Goal: Find specific page/section: Find specific page/section

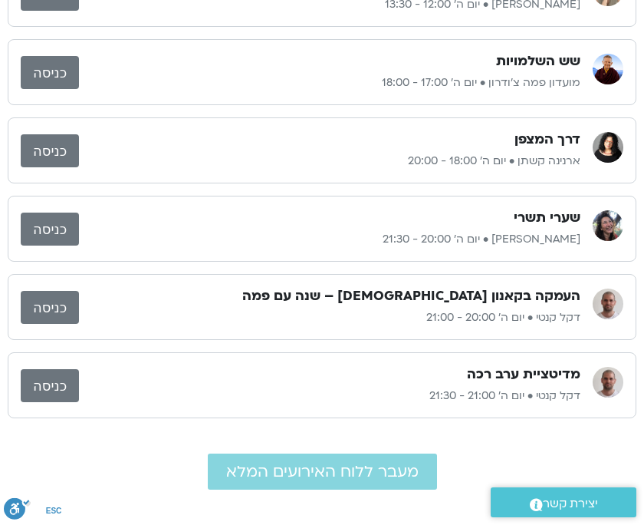
drag, startPoint x: 0, startPoint y: 0, endPoint x: 29, endPoint y: 170, distance: 172.7
click at [29, 170] on div "דרך המצפן [PERSON_NAME] • יום ה׳ 18:00 - 20:00 כניסה" at bounding box center [322, 150] width 629 height 66
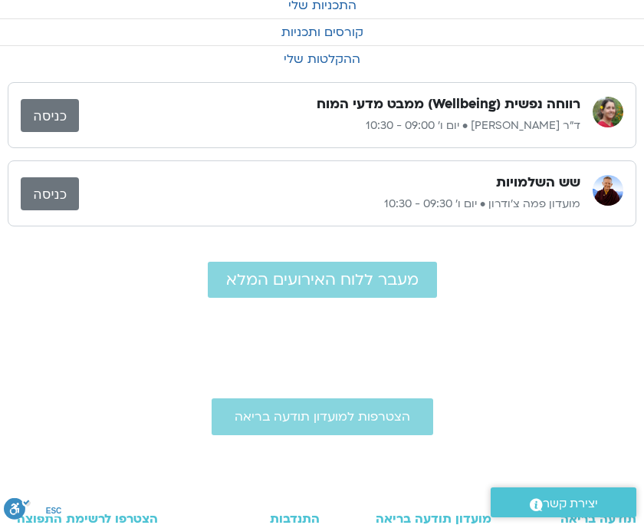
scroll to position [68, 0]
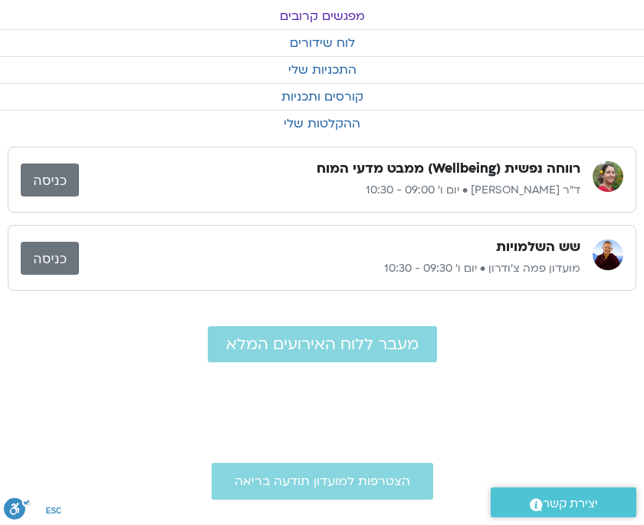
click at [52, 180] on link "כניסה" at bounding box center [50, 179] width 58 height 33
click at [335, 42] on link "לוח שידורים" at bounding box center [322, 43] width 644 height 26
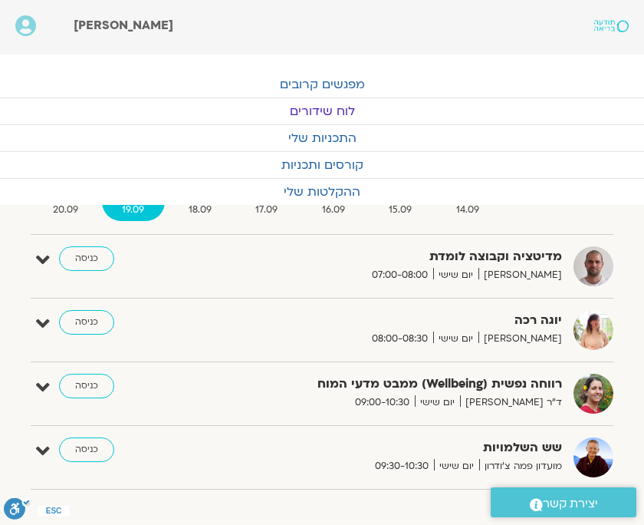
click at [85, 320] on link "כניסה" at bounding box center [86, 322] width 55 height 25
